Goal: Task Accomplishment & Management: Use online tool/utility

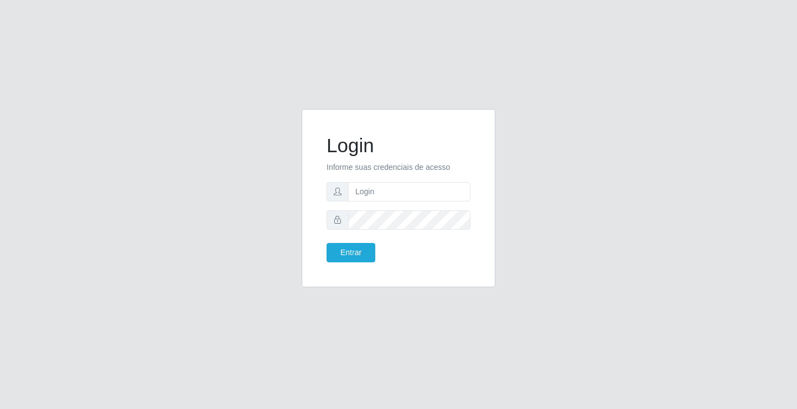
drag, startPoint x: 488, startPoint y: 210, endPoint x: 382, endPoint y: 200, distance: 106.2
click at [488, 210] on div "Login Informe suas credenciais de acesso Entrar" at bounding box center [399, 198] width 194 height 178
click at [387, 195] on input "text" at bounding box center [409, 191] width 122 height 19
type input "[PERSON_NAME]"
click at [327, 243] on button "Entrar" at bounding box center [351, 252] width 49 height 19
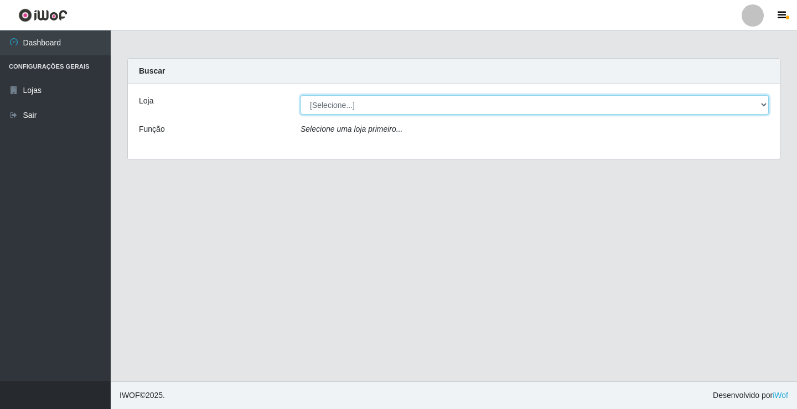
click at [333, 113] on select "[Selecione...] Ideal - Conceição" at bounding box center [535, 104] width 468 height 19
select select "231"
click at [301, 95] on select "[Selecione...] Ideal - Conceição" at bounding box center [535, 104] width 468 height 19
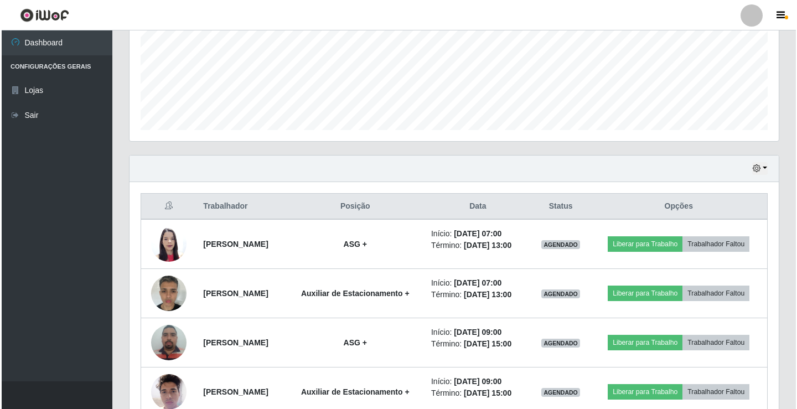
scroll to position [332, 0]
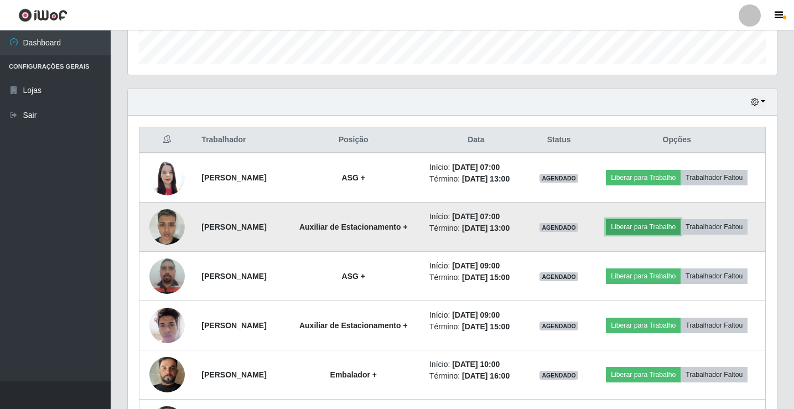
click at [636, 227] on button "Liberar para Trabalho" at bounding box center [643, 226] width 75 height 15
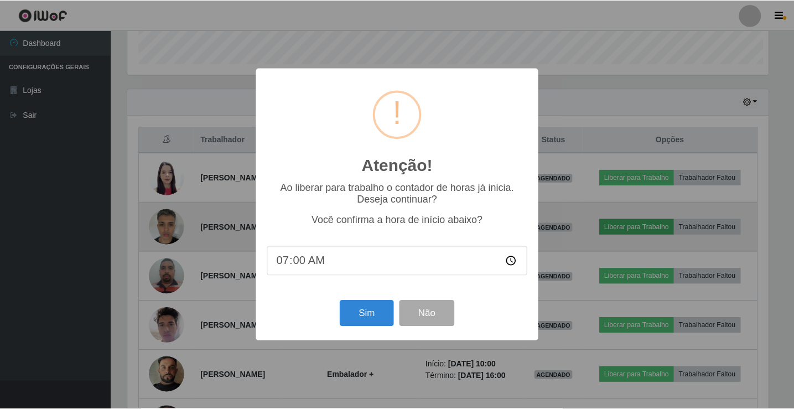
scroll to position [230, 644]
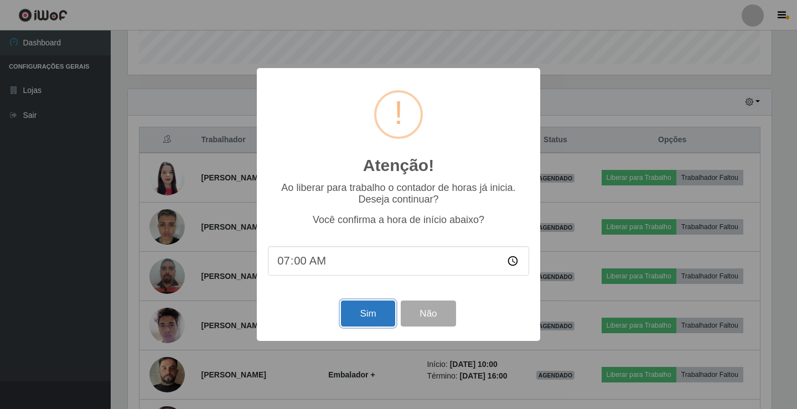
click at [365, 314] on button "Sim" at bounding box center [368, 314] width 54 height 26
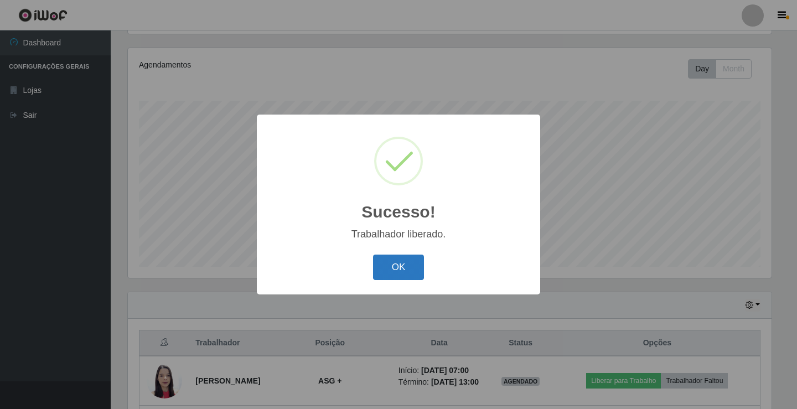
click at [406, 266] on button "OK" at bounding box center [398, 268] width 51 height 26
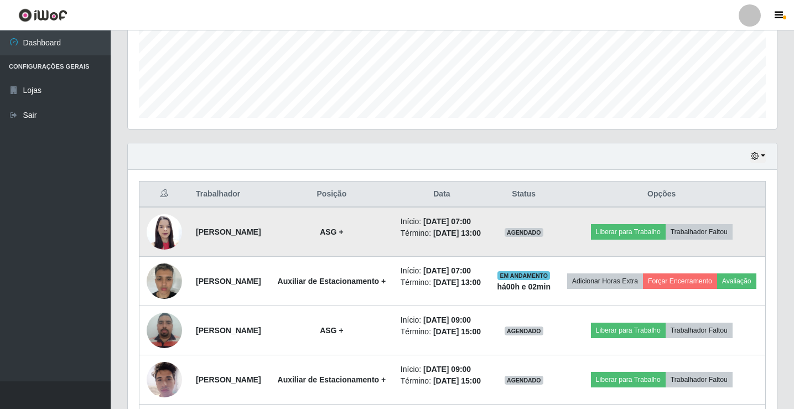
scroll to position [406, 0]
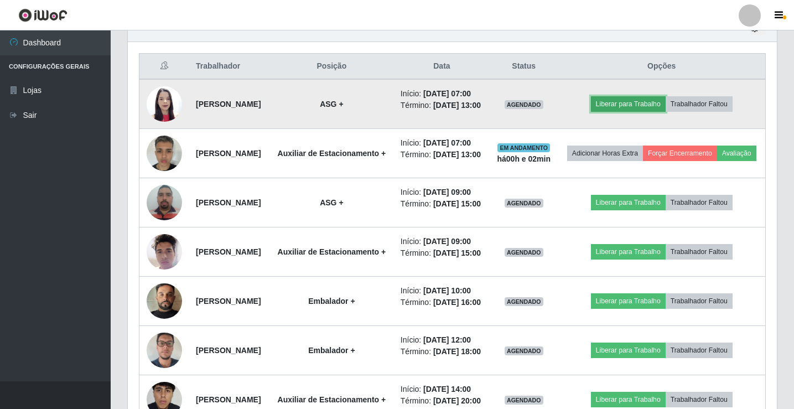
click at [634, 112] on button "Liberar para Trabalho" at bounding box center [628, 103] width 75 height 15
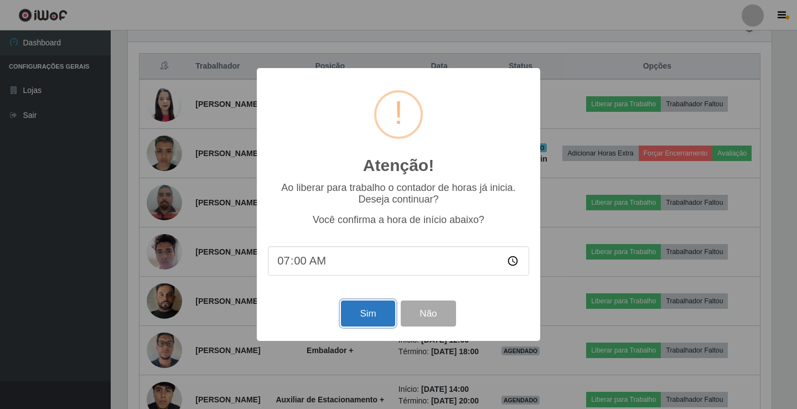
click at [353, 317] on button "Sim" at bounding box center [368, 314] width 54 height 26
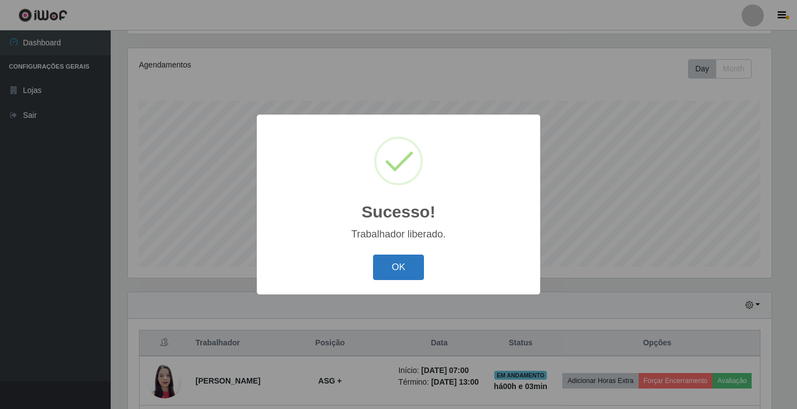
click at [410, 274] on button "OK" at bounding box center [398, 268] width 51 height 26
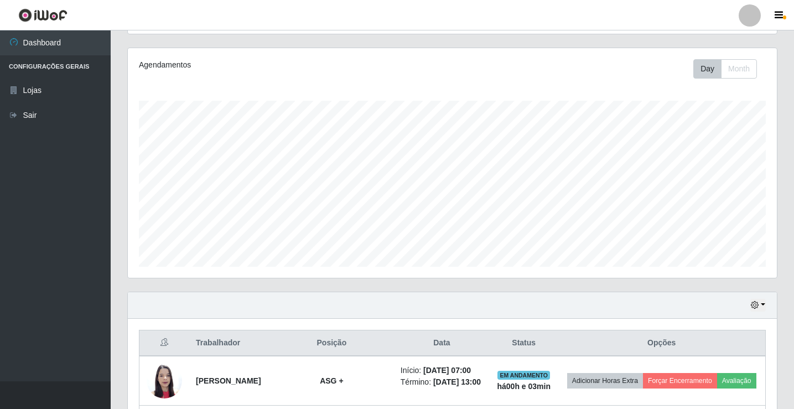
scroll to position [184, 0]
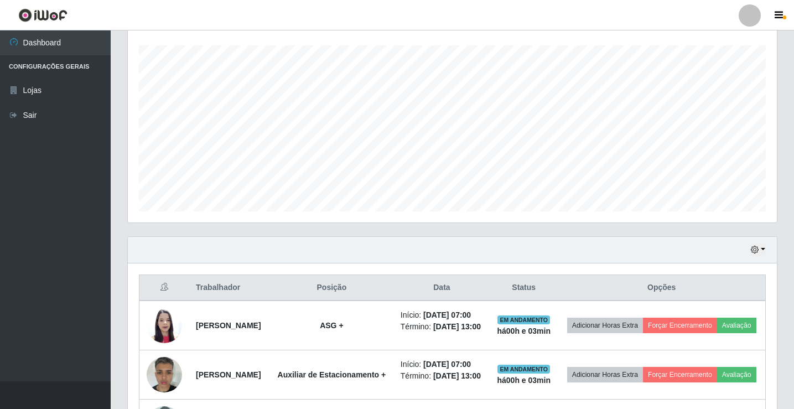
click at [747, 13] on div at bounding box center [750, 15] width 22 height 22
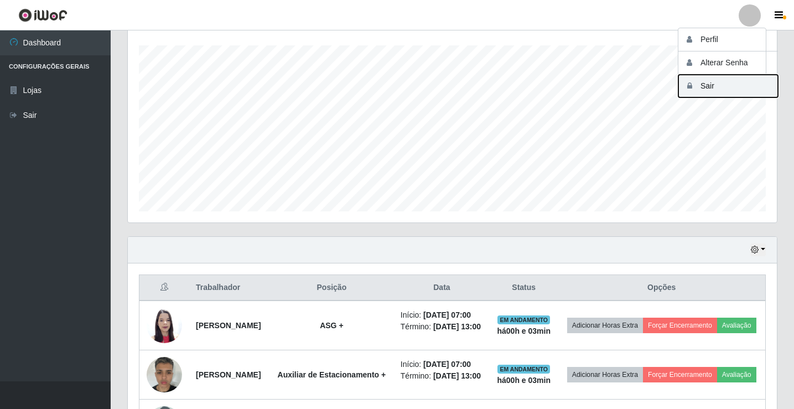
click at [721, 83] on button "Sair" at bounding box center [729, 86] width 100 height 23
